Goal: Information Seeking & Learning: Learn about a topic

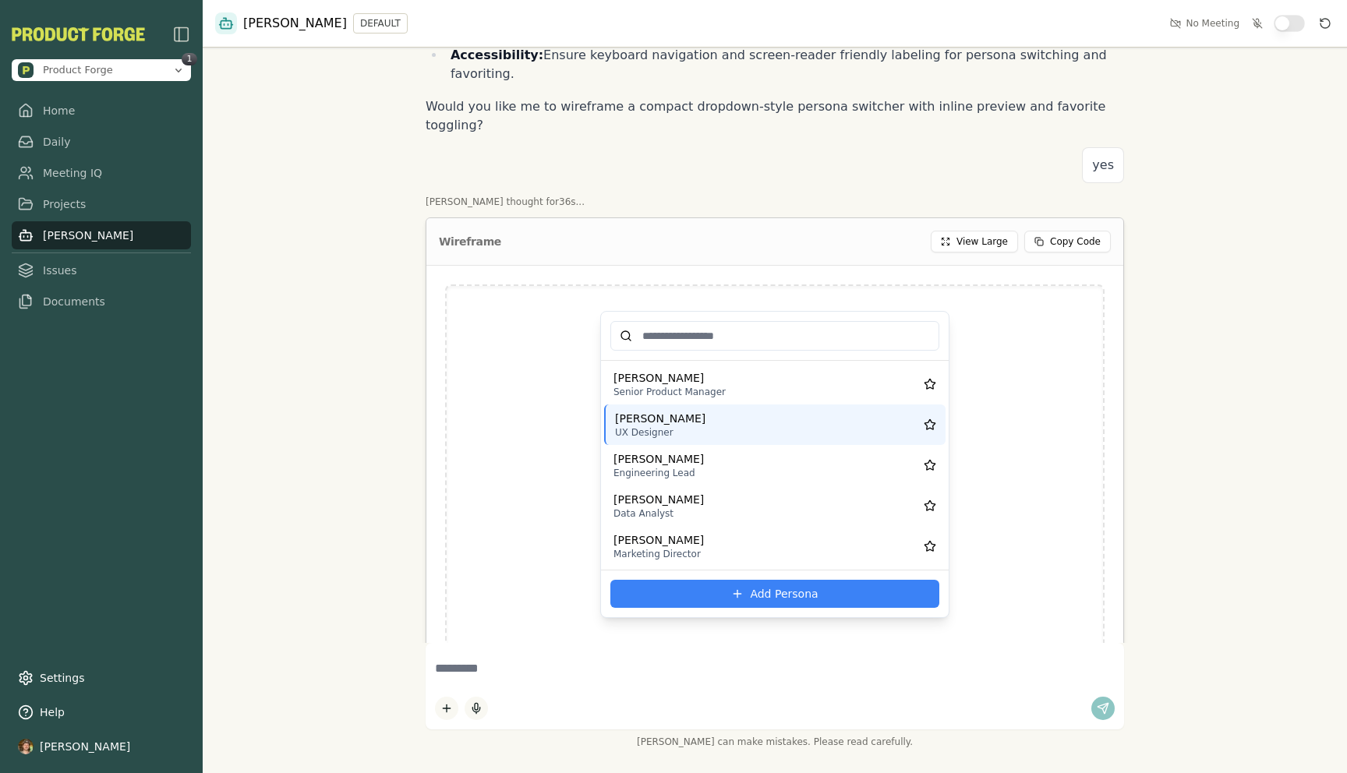
scroll to position [428, 0]
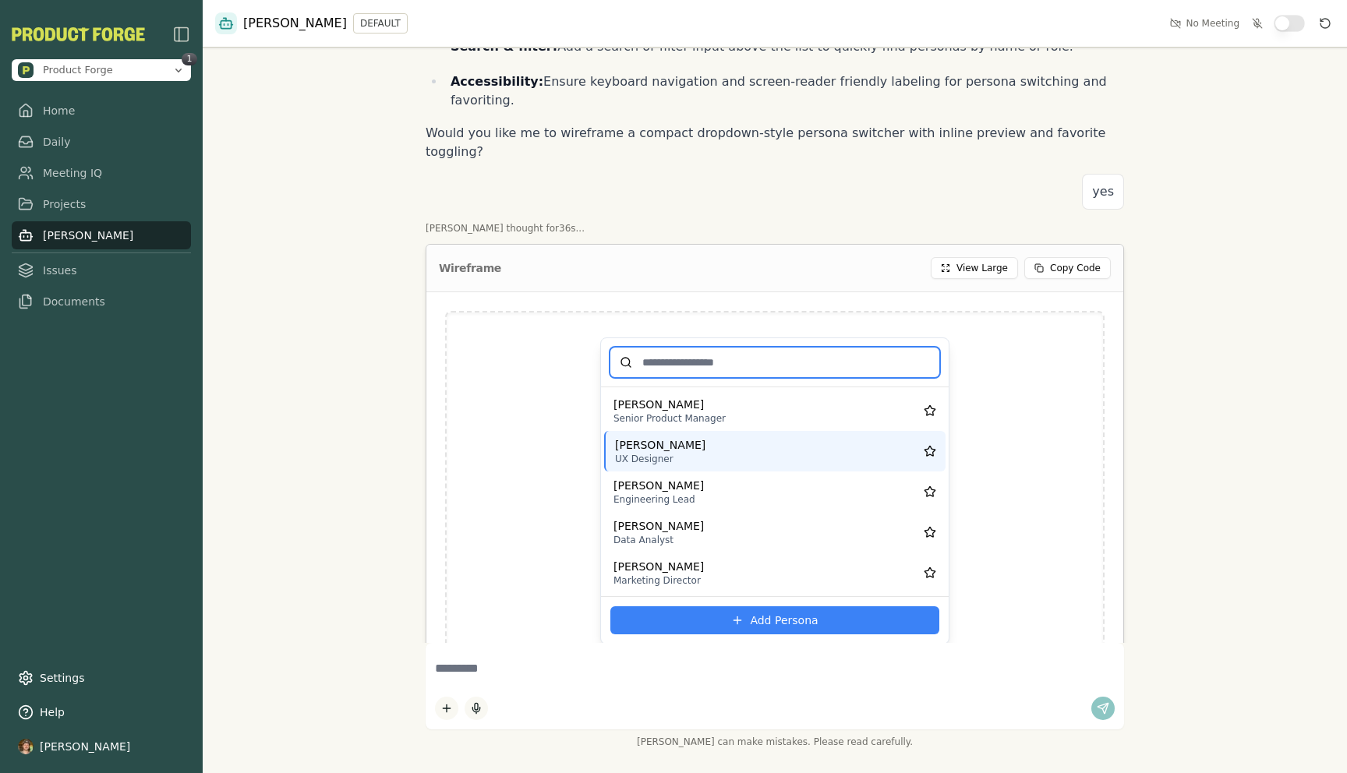
click at [706, 348] on input "text" at bounding box center [774, 363] width 329 height 30
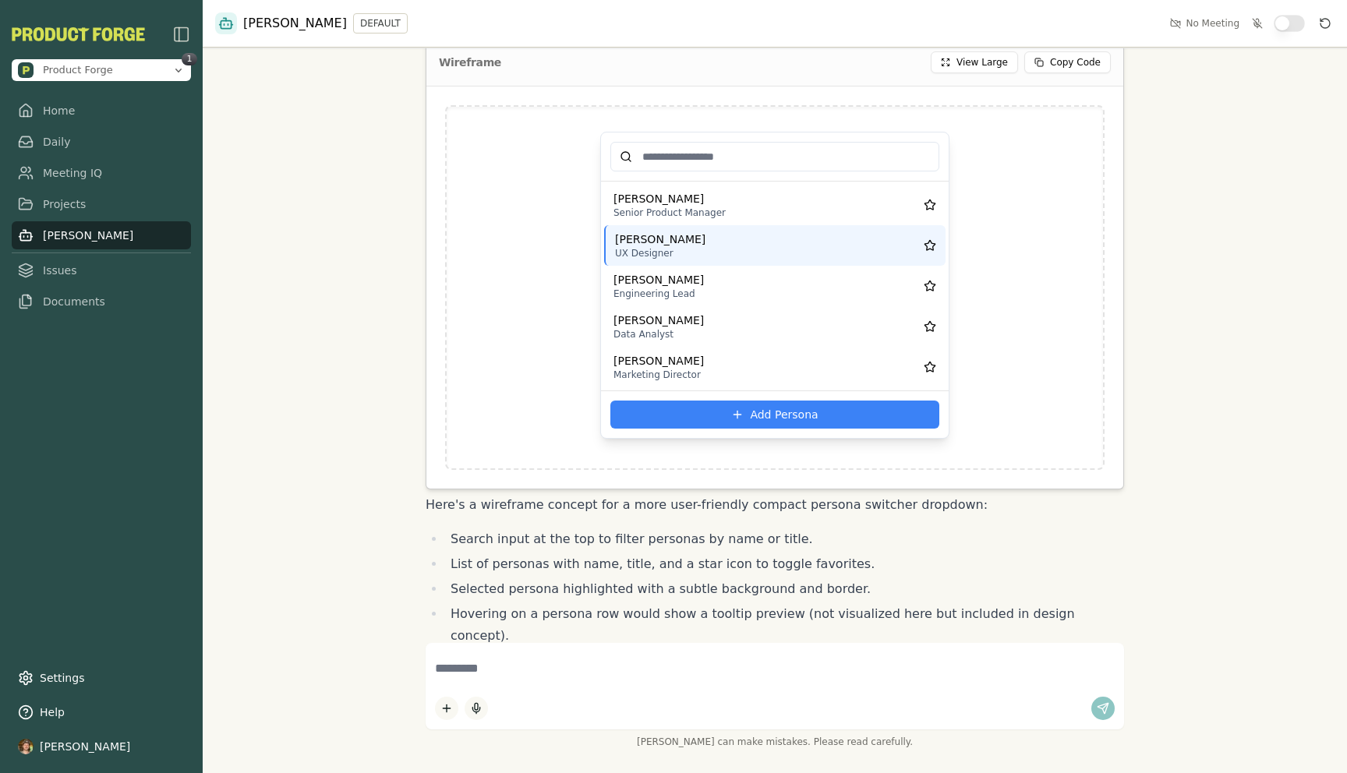
scroll to position [650, 0]
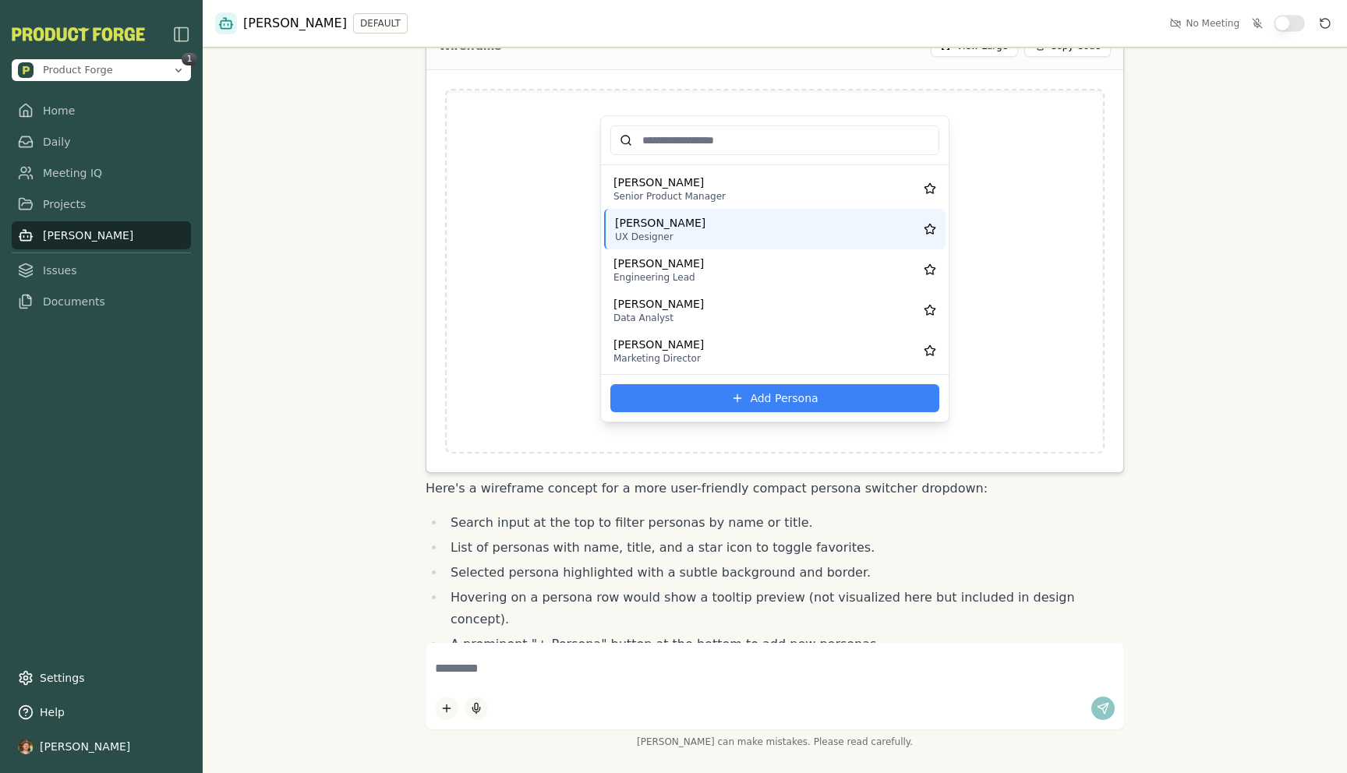
click at [738, 175] on div "[PERSON_NAME]" at bounding box center [769, 183] width 310 height 16
click at [743, 312] on div "Data Analyst" at bounding box center [769, 318] width 310 height 12
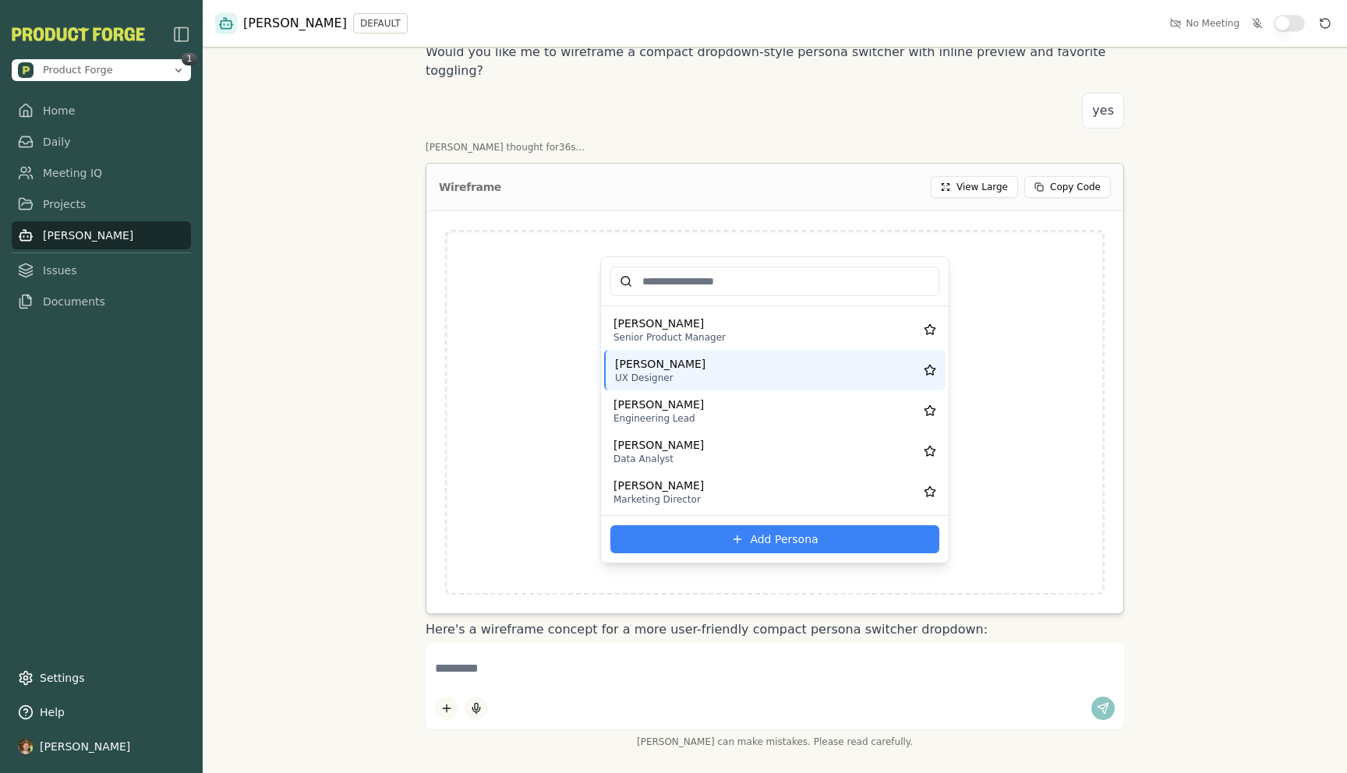
scroll to position [713, 0]
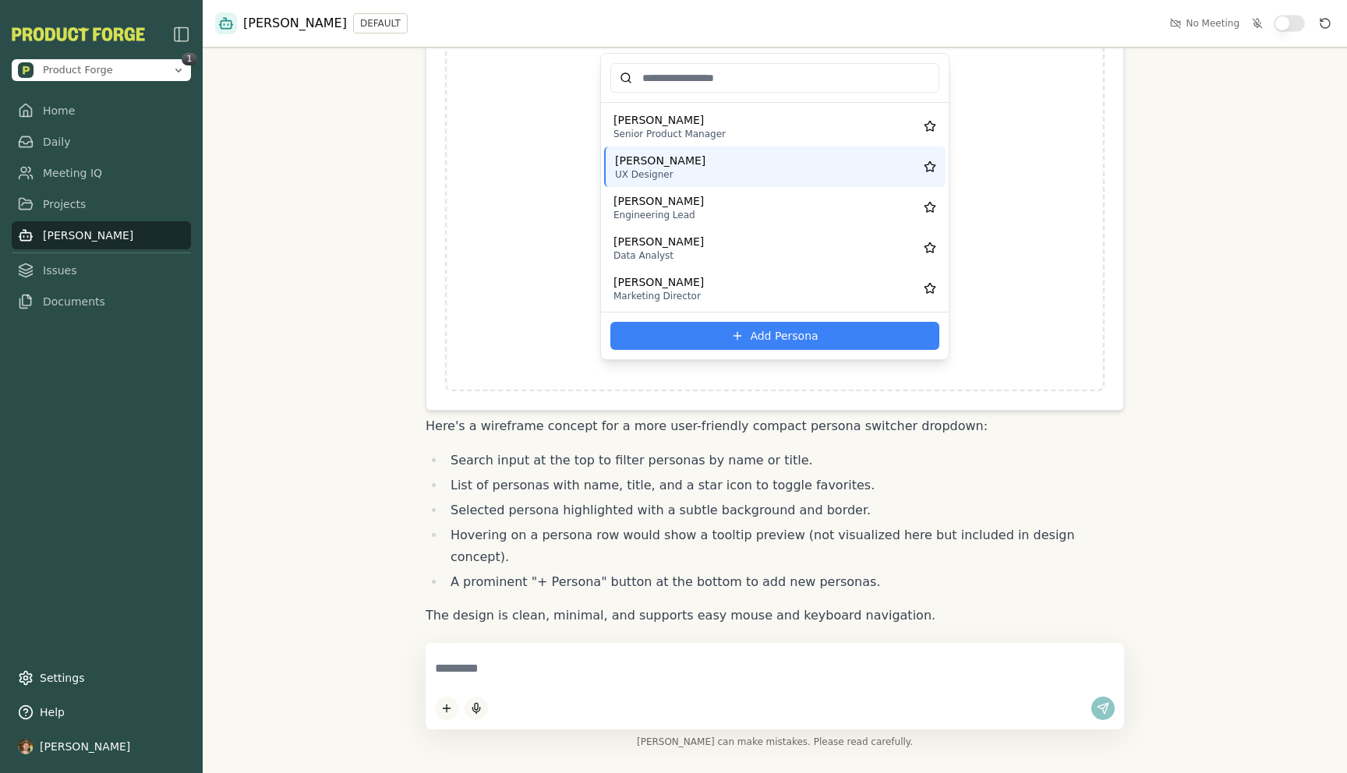
click at [504, 661] on textarea at bounding box center [775, 669] width 680 height 33
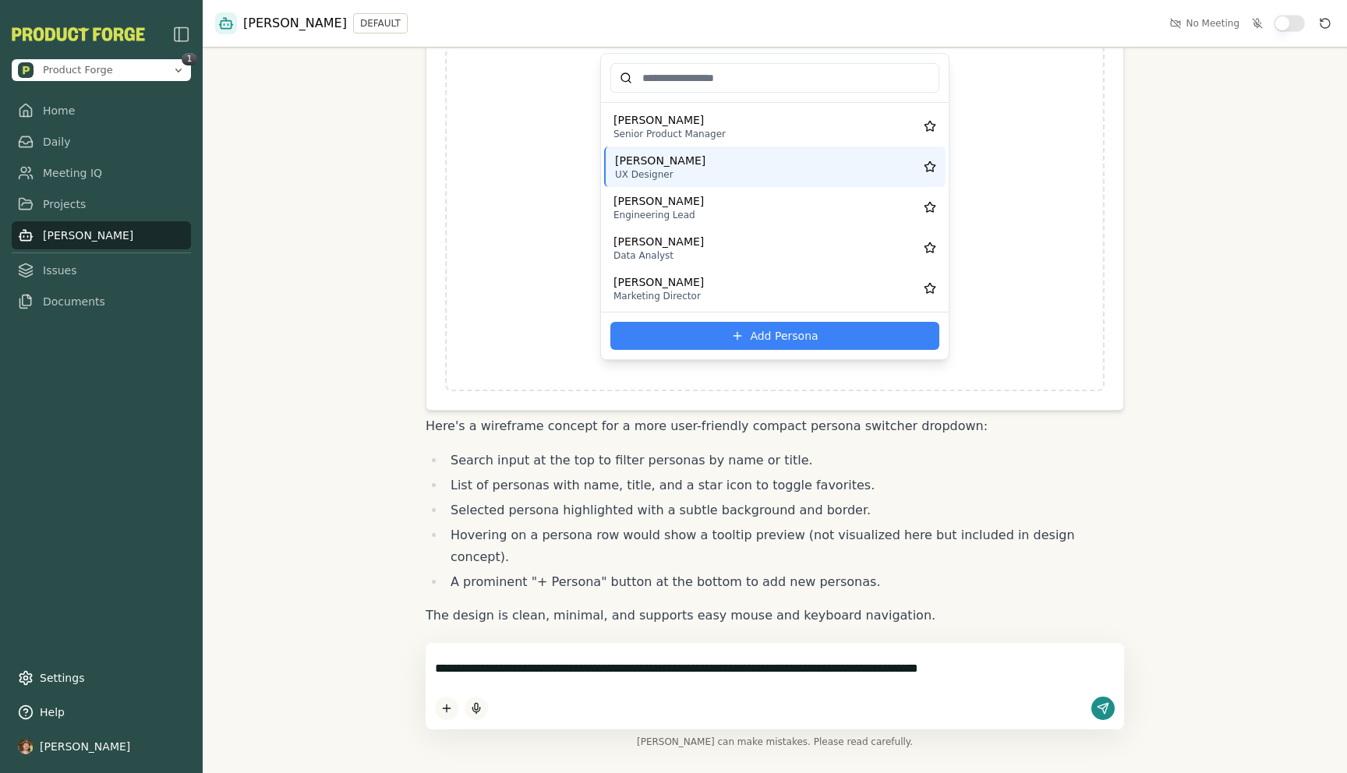
type textarea "**********"
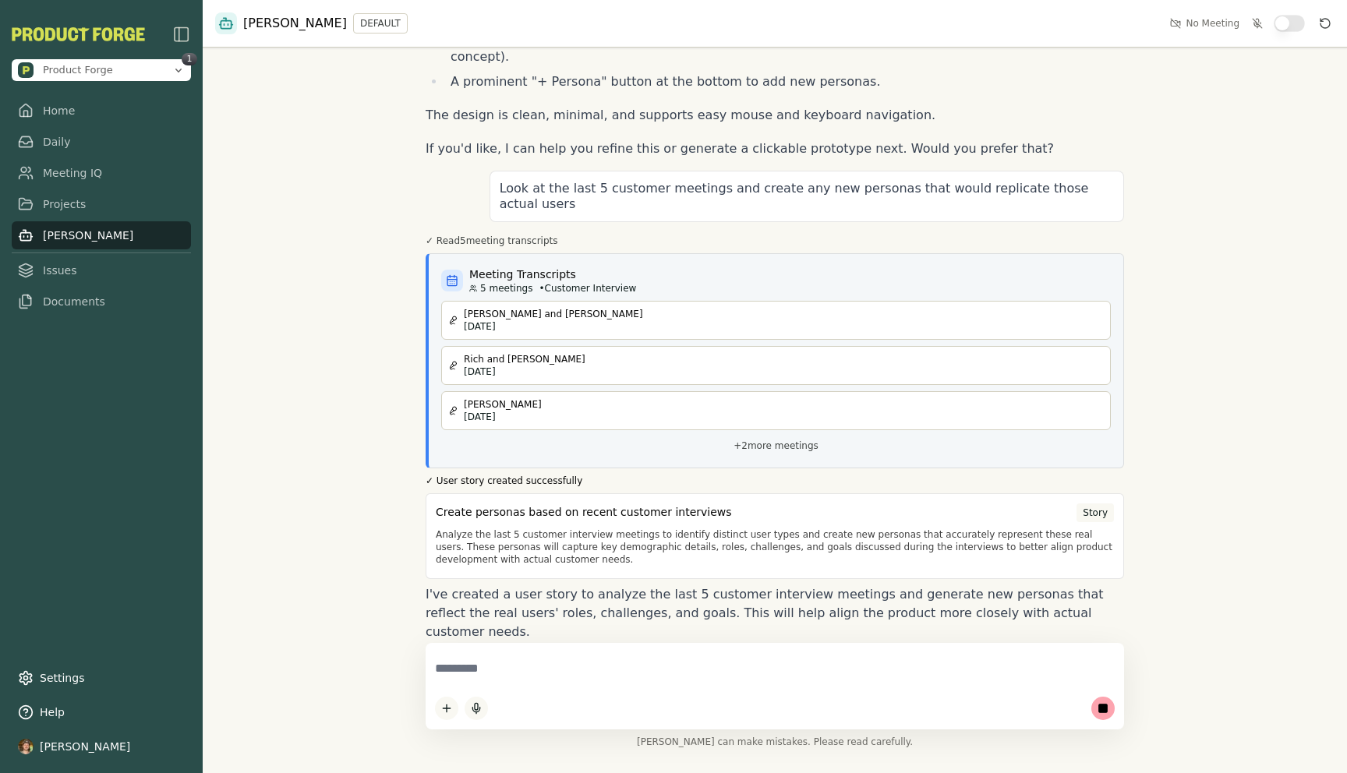
scroll to position [1135, 0]
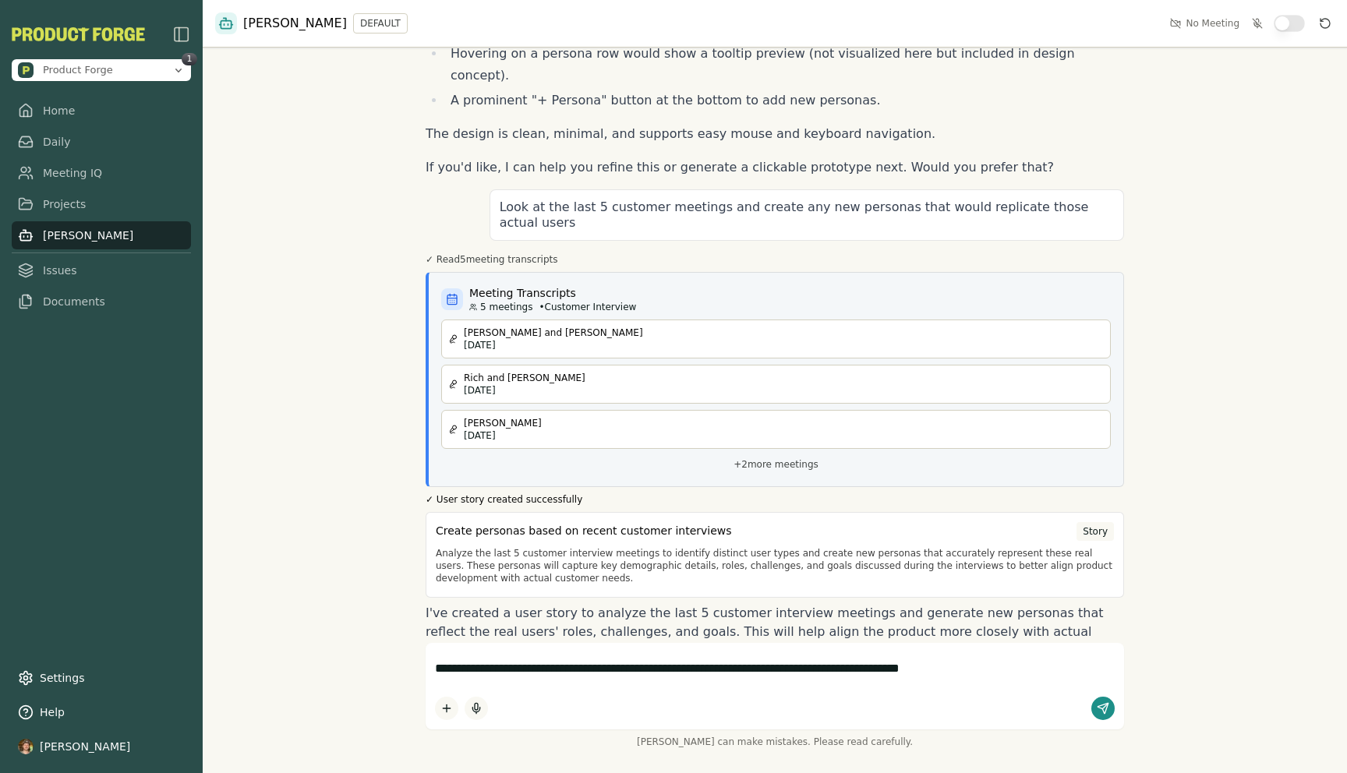
type textarea "**********"
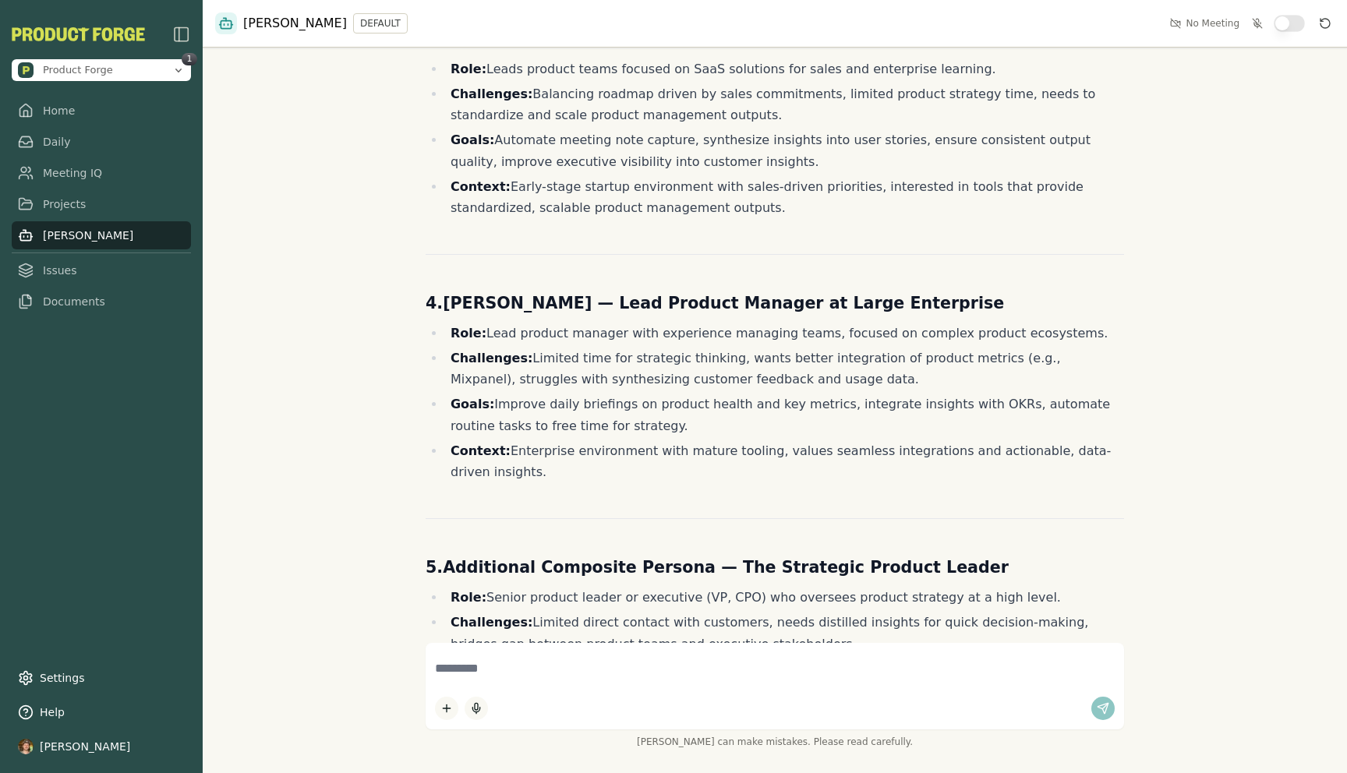
scroll to position [2628, 0]
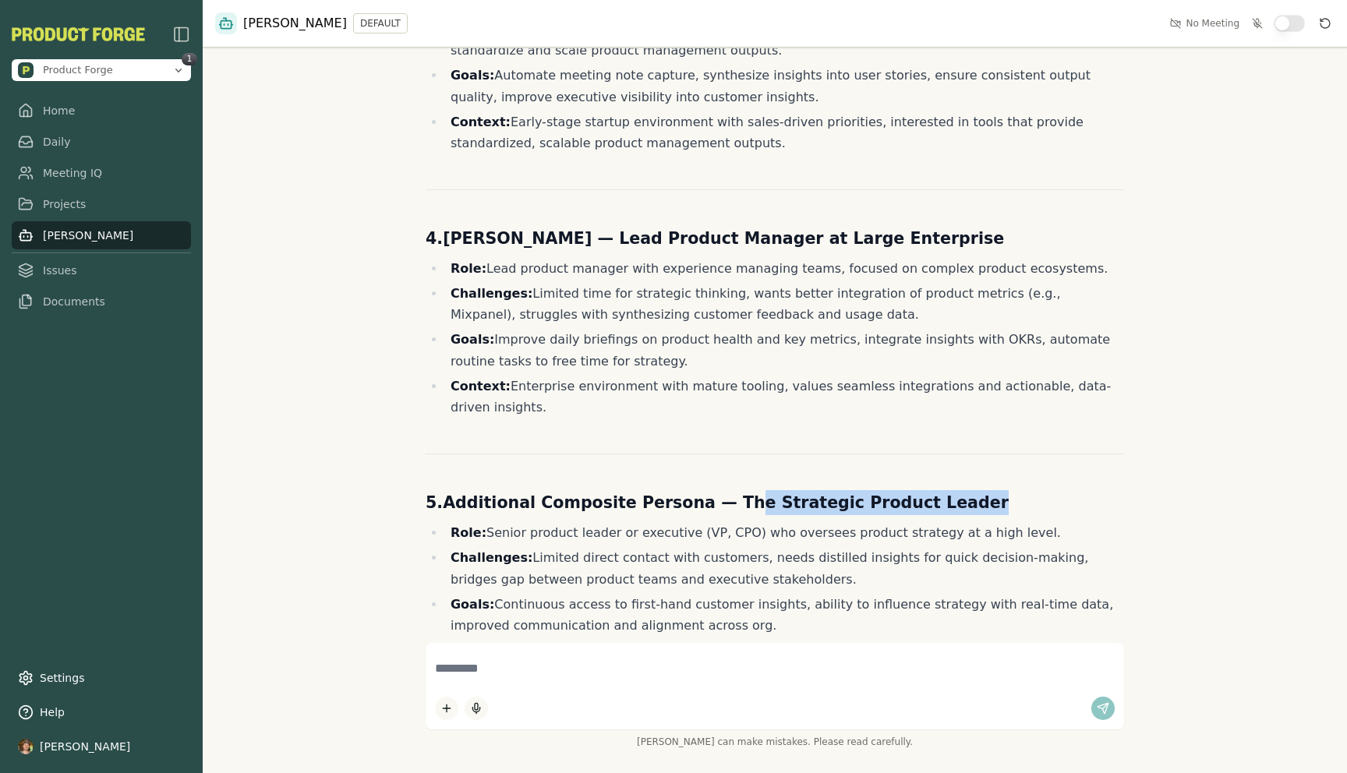
drag, startPoint x: 920, startPoint y: 324, endPoint x: 711, endPoint y: 333, distance: 209.1
click at [709, 490] on h3 "5. Additional Composite Persona — The Strategic Product Leader" at bounding box center [775, 502] width 698 height 25
click at [741, 345] on div "Great! Here's a summary of detailed persona profiles based on the insights from…" at bounding box center [775, 35] width 698 height 1475
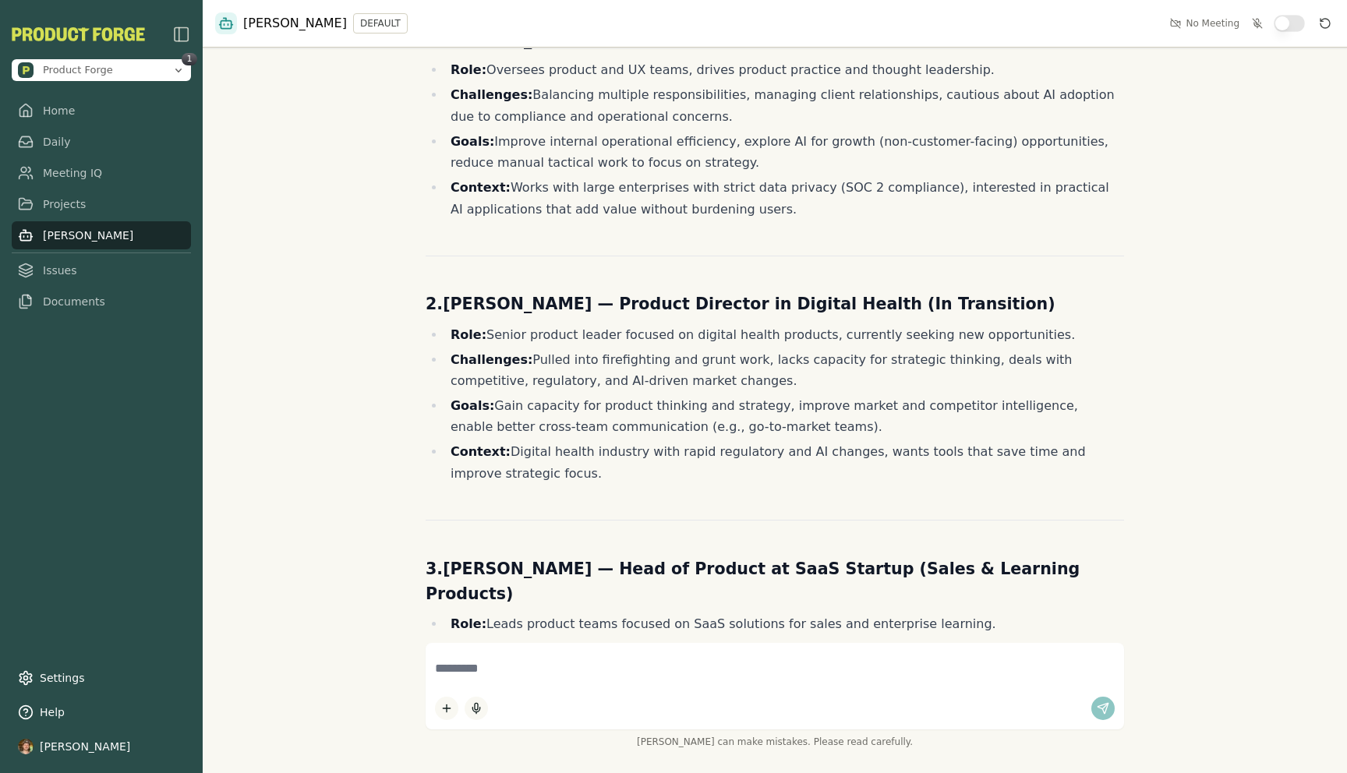
scroll to position [2009, 0]
click at [562, 653] on textarea at bounding box center [775, 669] width 680 height 33
click at [769, 667] on textarea at bounding box center [775, 669] width 680 height 33
paste textarea "**********"
type textarea "**********"
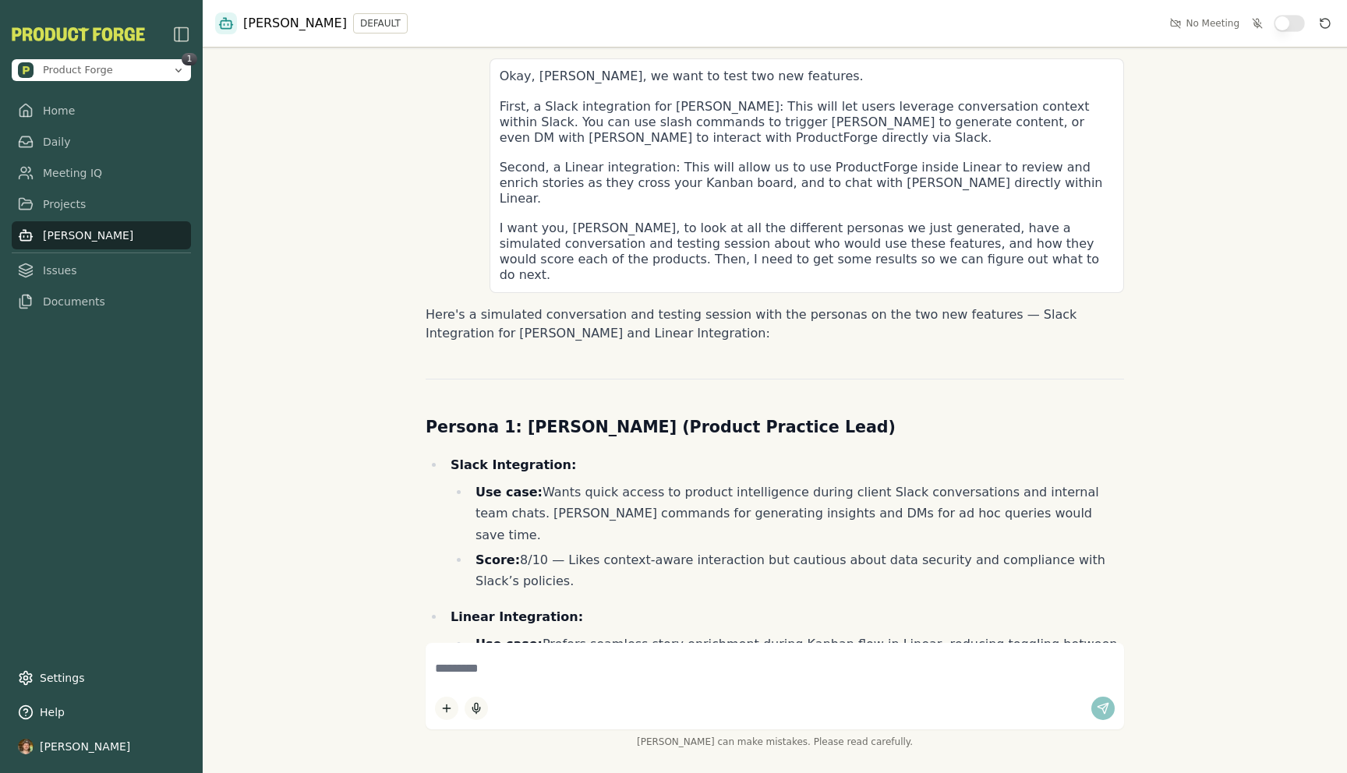
scroll to position [3353, 0]
click at [859, 552] on li "Score: 8/10 — Likes context-aware interaction but cautious about data security …" at bounding box center [797, 573] width 654 height 43
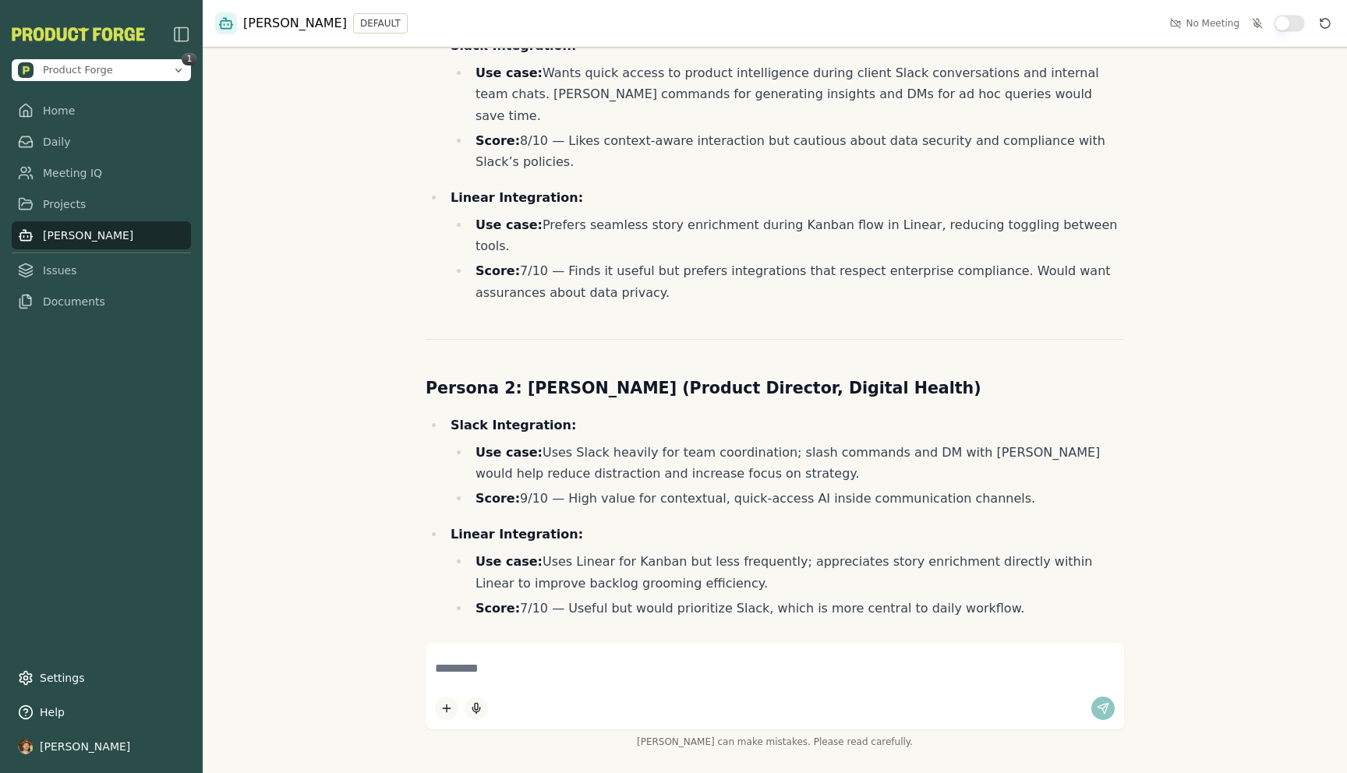
scroll to position [3797, 0]
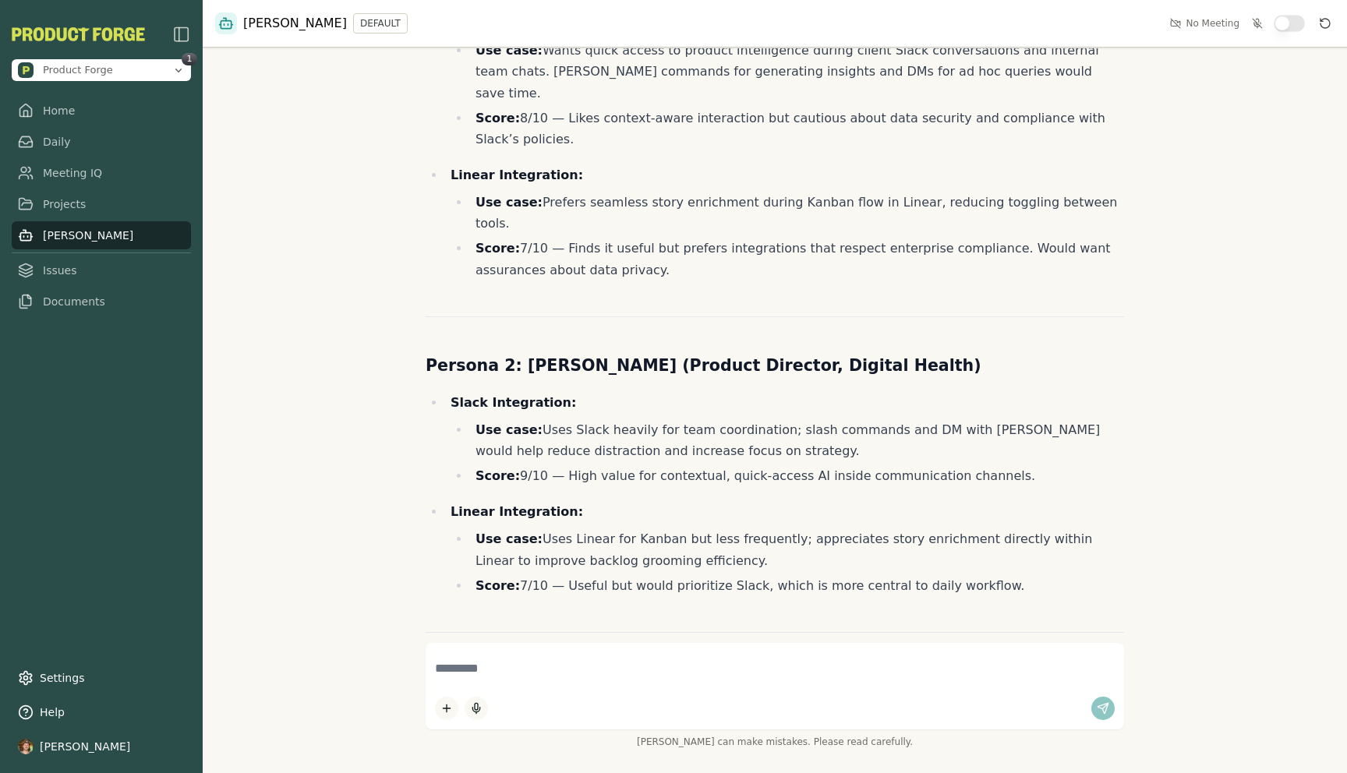
drag, startPoint x: 815, startPoint y: 317, endPoint x: 984, endPoint y: 309, distance: 168.6
click at [995, 575] on li "Score: 7/10 — Useful but would prioritize Slack, which is more central to daily…" at bounding box center [797, 585] width 654 height 21
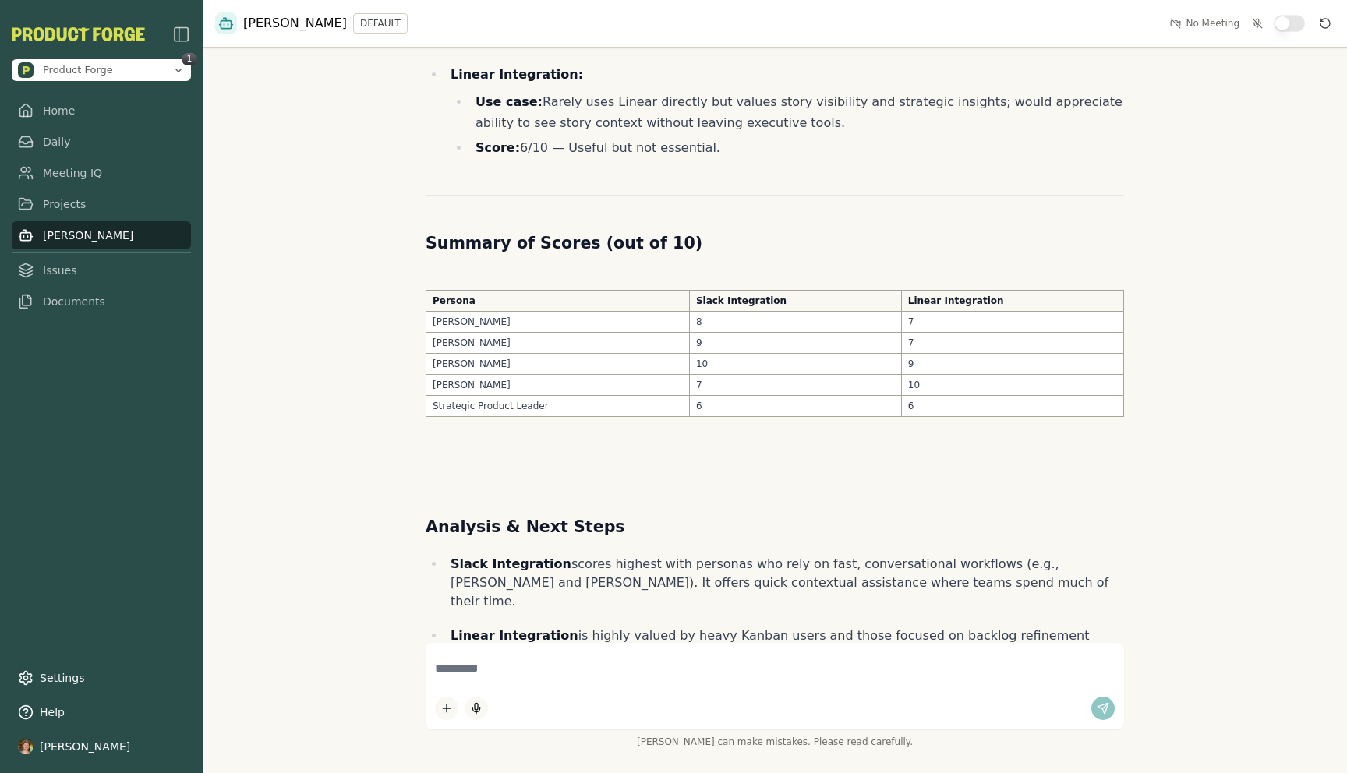
scroll to position [5201, 0]
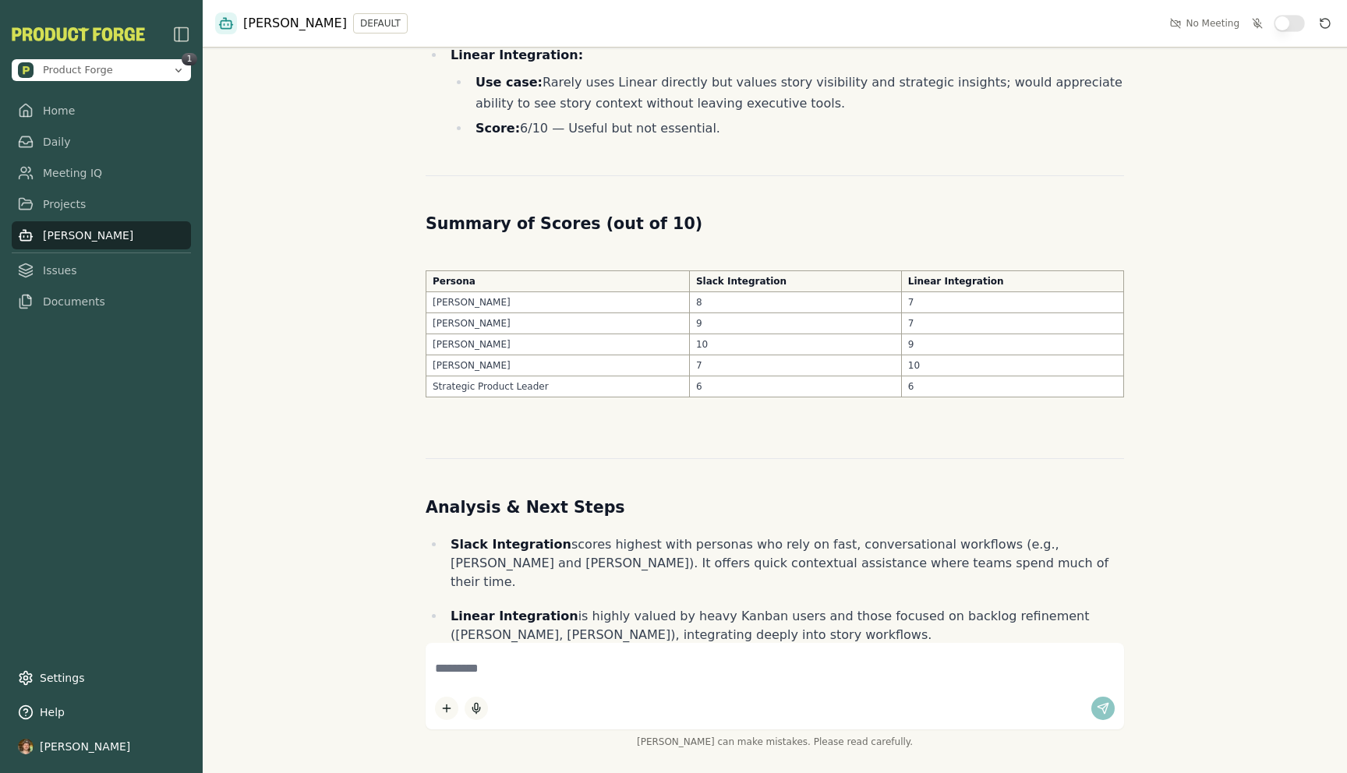
click at [763, 721] on li "Prioritize Slack Integration MVP to capture broad user engagement and quick win…" at bounding box center [797, 731] width 654 height 21
click at [768, 746] on li "Roll out Linear Integration as a complementary feature targeting power users de…" at bounding box center [797, 767] width 654 height 43
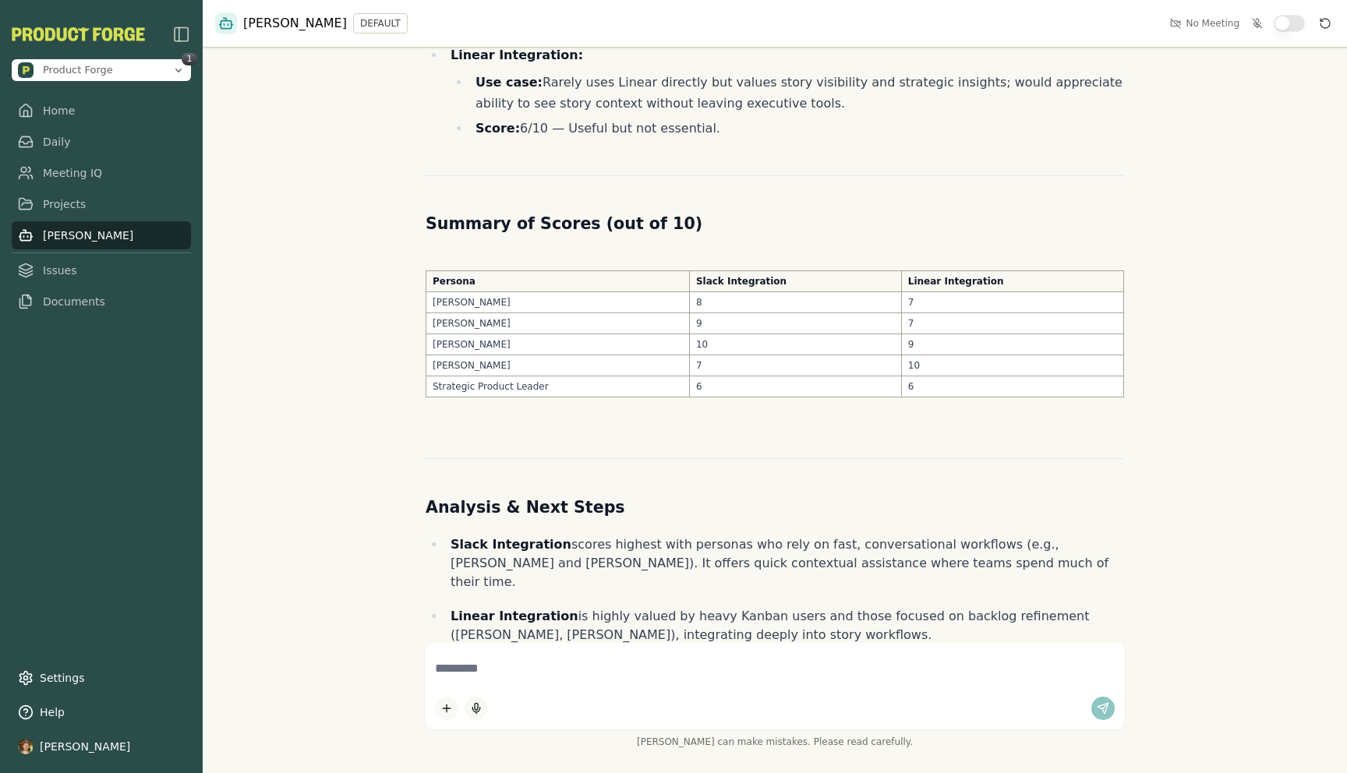
click at [768, 746] on li "Roll out Linear Integration as a complementary feature targeting power users de…" at bounding box center [797, 767] width 654 height 43
click at [771, 746] on li "Roll out Linear Integration as a complementary feature targeting power users de…" at bounding box center [797, 767] width 654 height 43
